Goal: Information Seeking & Learning: Find contact information

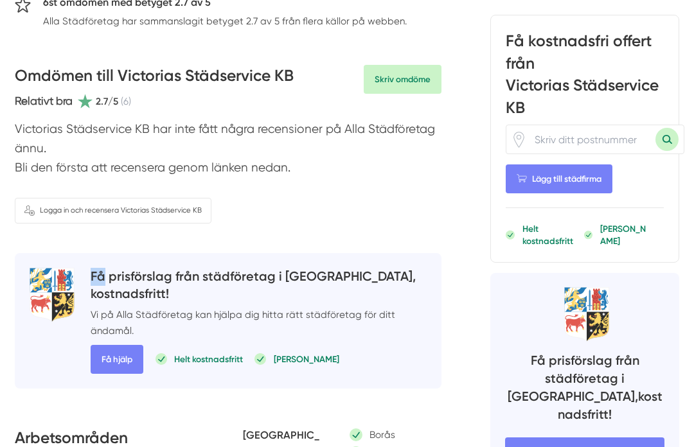
scroll to position [301, 0]
click at [506, 213] on div "Få kostnadsfri offert från Victorias Städservice KB Lägg till städfirma Helt ko…" at bounding box center [584, 139] width 189 height 248
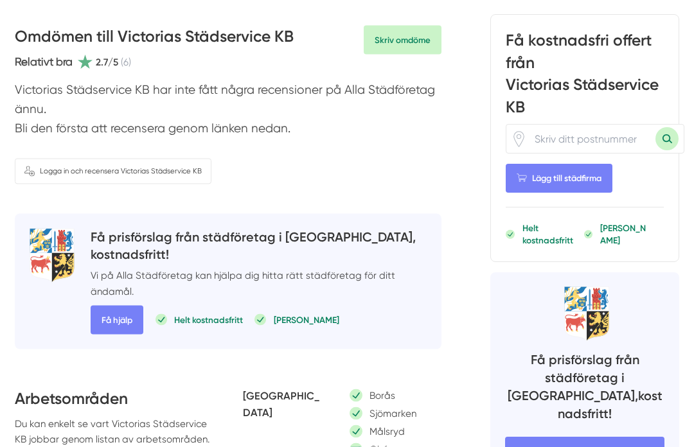
scroll to position [345, 0]
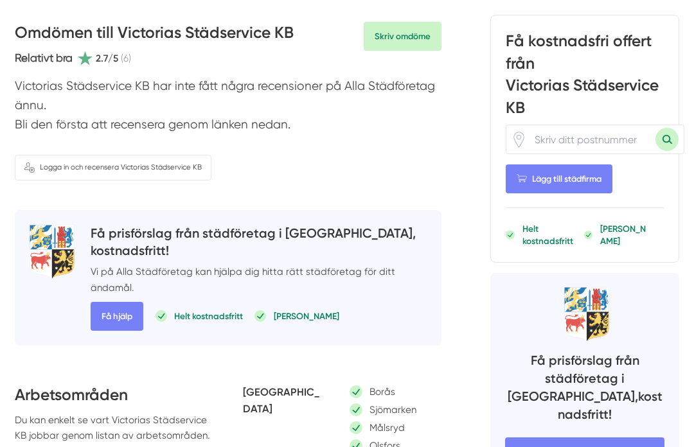
click at [672, 446] on div "Få prisförslag från städföretag i [GEOGRAPHIC_DATA], kostnadsfritt! Vi på Alla …" at bounding box center [584, 400] width 189 height 257
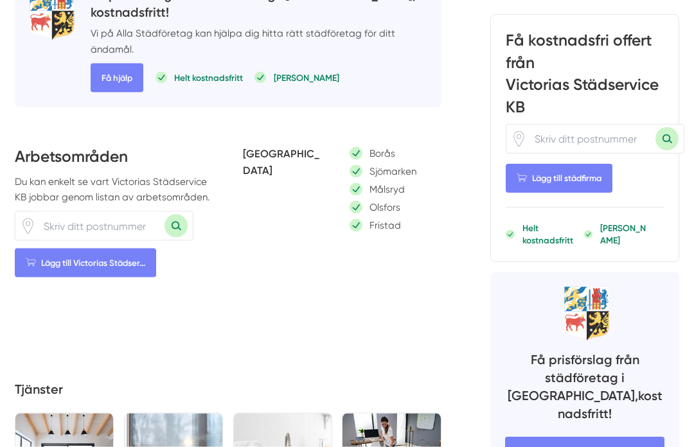
scroll to position [584, 0]
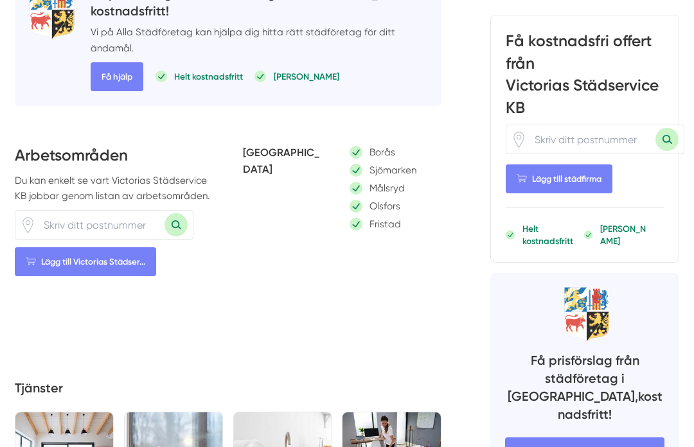
click at [684, 446] on div "Victorias Städservice KB Dela 0 st gillningar Victorias Städservice KB Relativt…" at bounding box center [347, 391] width 694 height 1771
click at [686, 446] on div "Victorias Städservice KB Dela 0 st gillningar Victorias Städservice KB Relativt…" at bounding box center [347, 391] width 694 height 1771
click at [407, 250] on div "[GEOGRAPHIC_DATA] [GEOGRAPHIC_DATA] Sjömarken Målsryd Olsfors Fristad" at bounding box center [342, 234] width 198 height 181
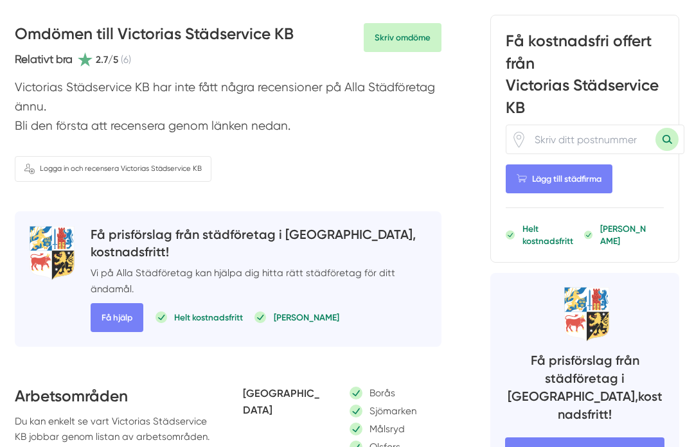
scroll to position [342, 0]
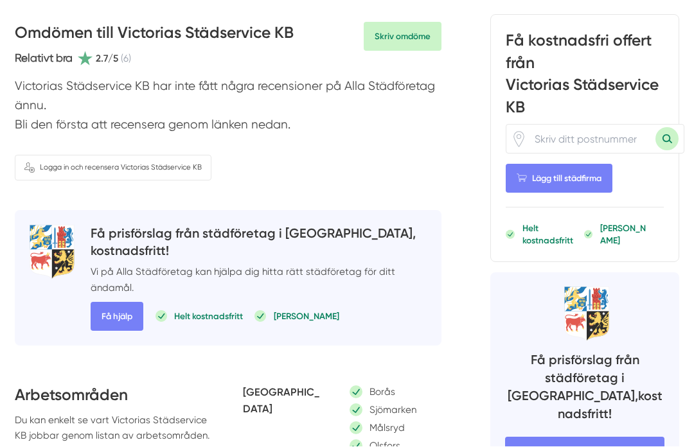
click at [617, 347] on div "Få prisförslag från städföretag i [GEOGRAPHIC_DATA], kostnadsfritt! Vi på Alla …" at bounding box center [585, 428] width 160 height 173
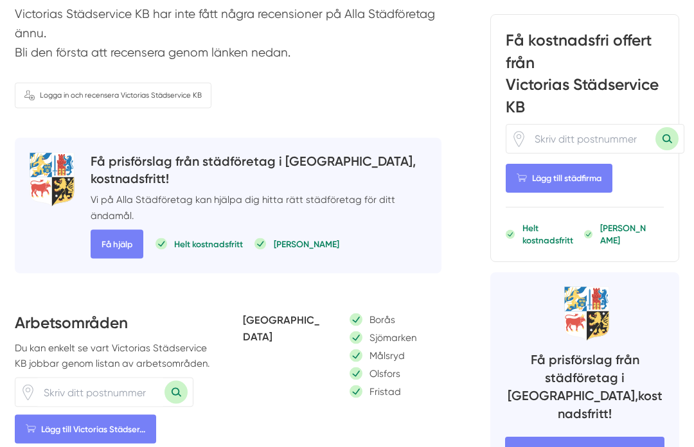
scroll to position [419, 0]
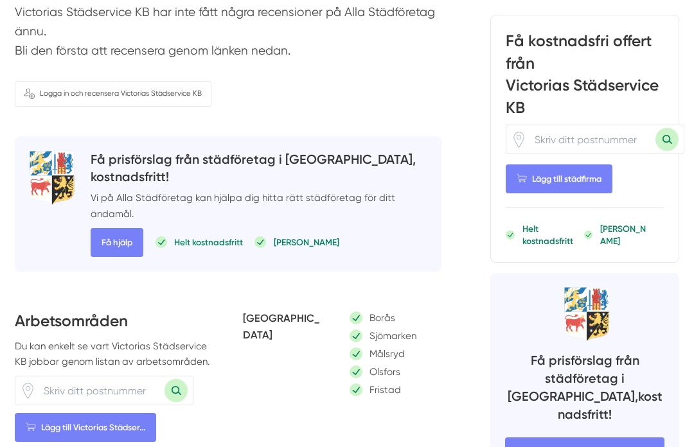
click at [426, 407] on div "[GEOGRAPHIC_DATA] [GEOGRAPHIC_DATA] Sjömarken Målsryd Olsfors Fristad" at bounding box center [342, 400] width 198 height 181
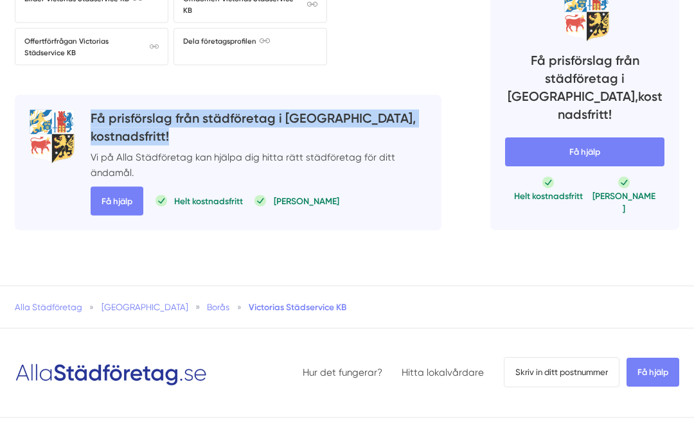
scroll to position [1579, 0]
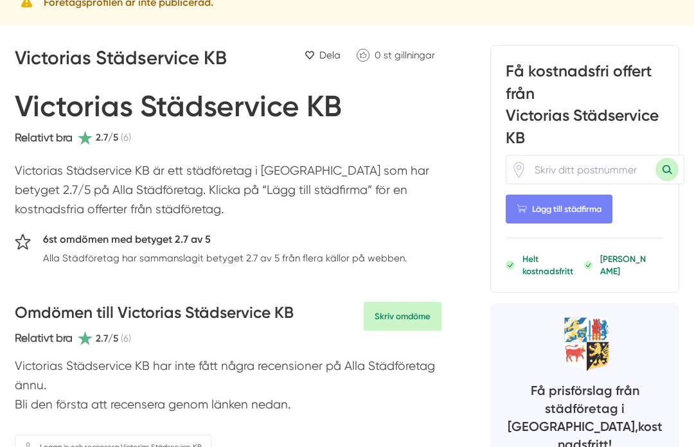
scroll to position [0, 0]
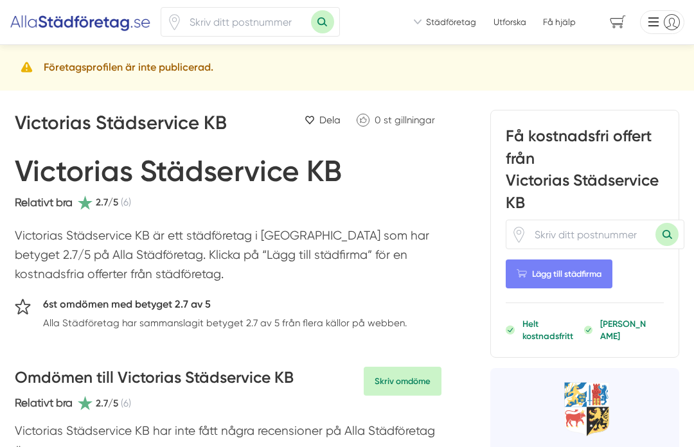
click at [215, 261] on p "Victorias Städservice KB är ett städföretag i [GEOGRAPHIC_DATA] som har betyget…" at bounding box center [228, 258] width 426 height 64
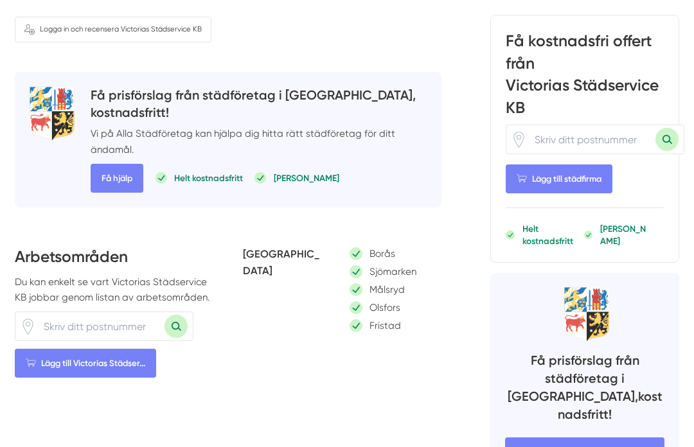
scroll to position [486, 0]
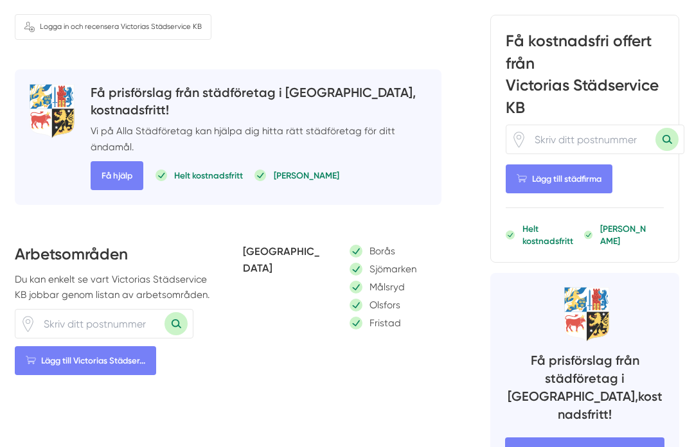
click at [329, 183] on div "Få prisförslag från städföretag i [GEOGRAPHIC_DATA], kostnadsfritt! Vi på Alla …" at bounding box center [228, 137] width 426 height 136
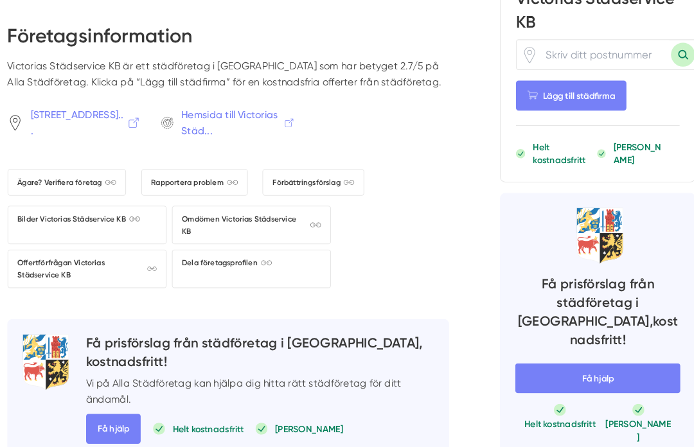
scroll to position [1363, 0]
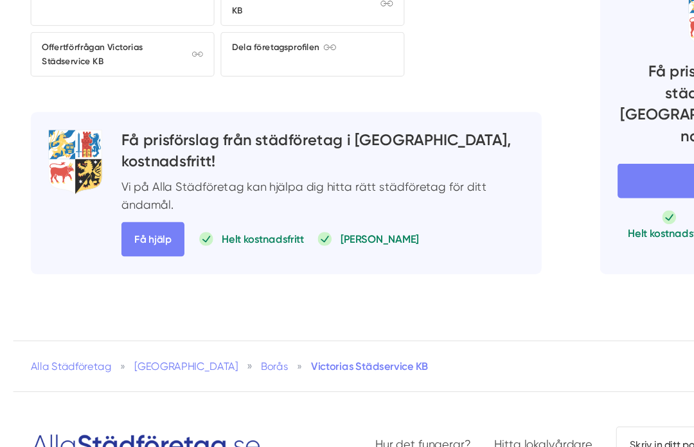
scroll to position [1549, 0]
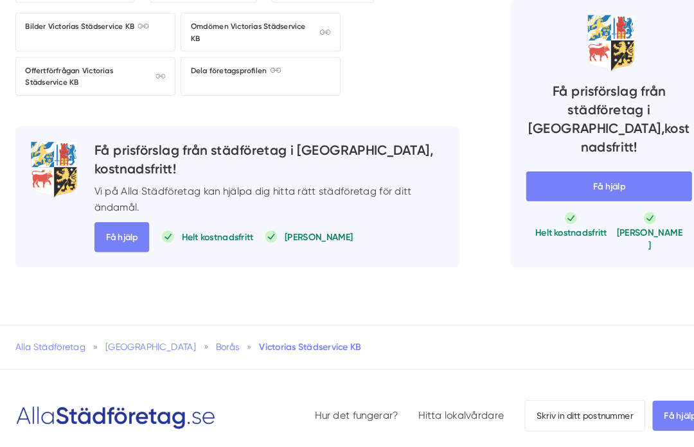
click at [561, 200] on div "Få prisförslag från städföretag i [GEOGRAPHIC_DATA], kostnadsfritt! Vi på Alla …" at bounding box center [584, 128] width 189 height 257
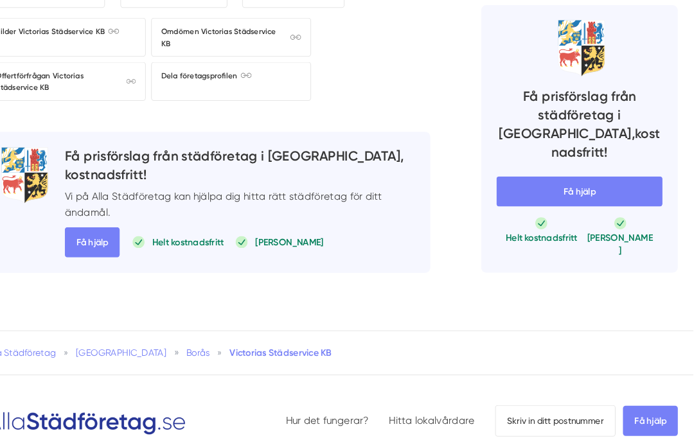
scroll to position [1544, 1]
click at [522, 389] on span "Skriv in ditt postnummer" at bounding box center [561, 404] width 116 height 30
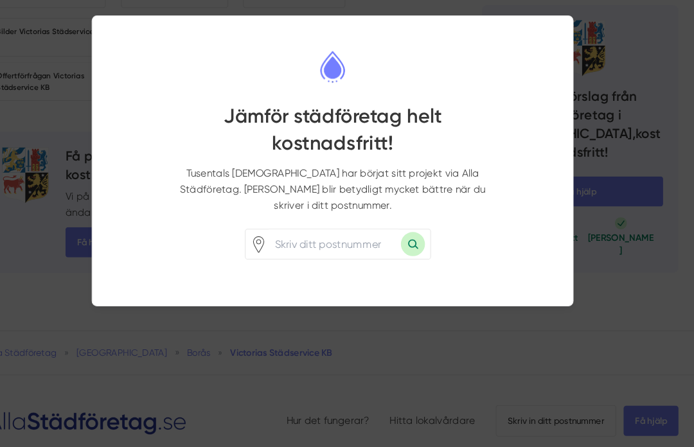
click at [510, 363] on div at bounding box center [347, 223] width 694 height 447
